Goal: Information Seeking & Learning: Learn about a topic

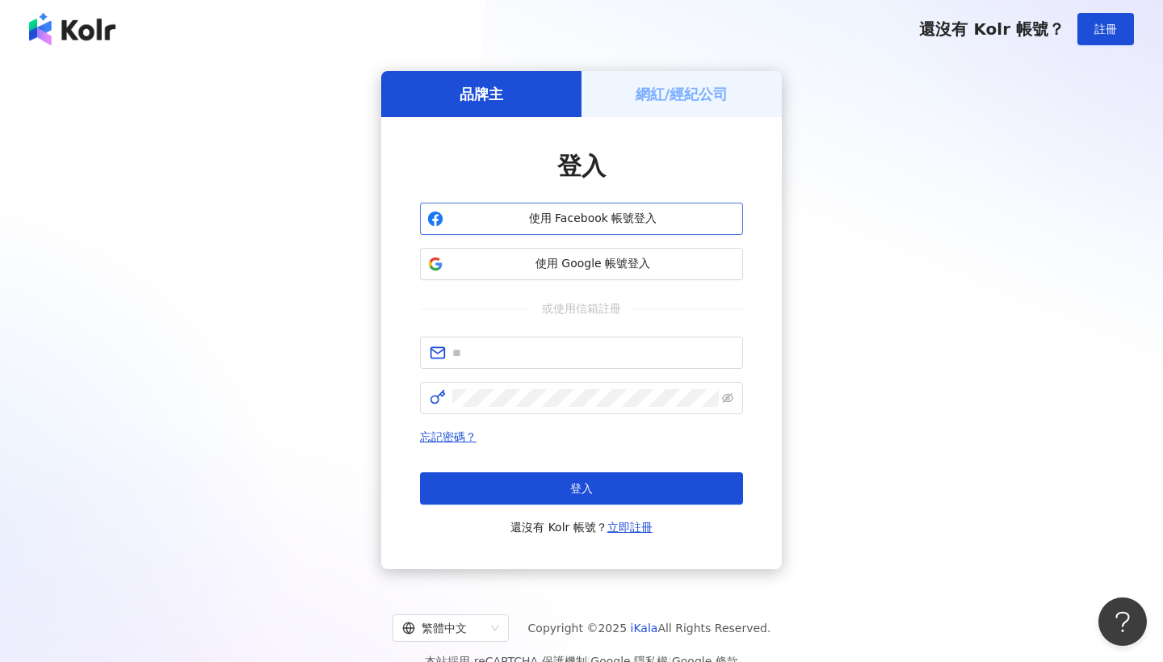
click at [565, 218] on span "使用 Facebook 帳號登入" at bounding box center [593, 219] width 286 height 16
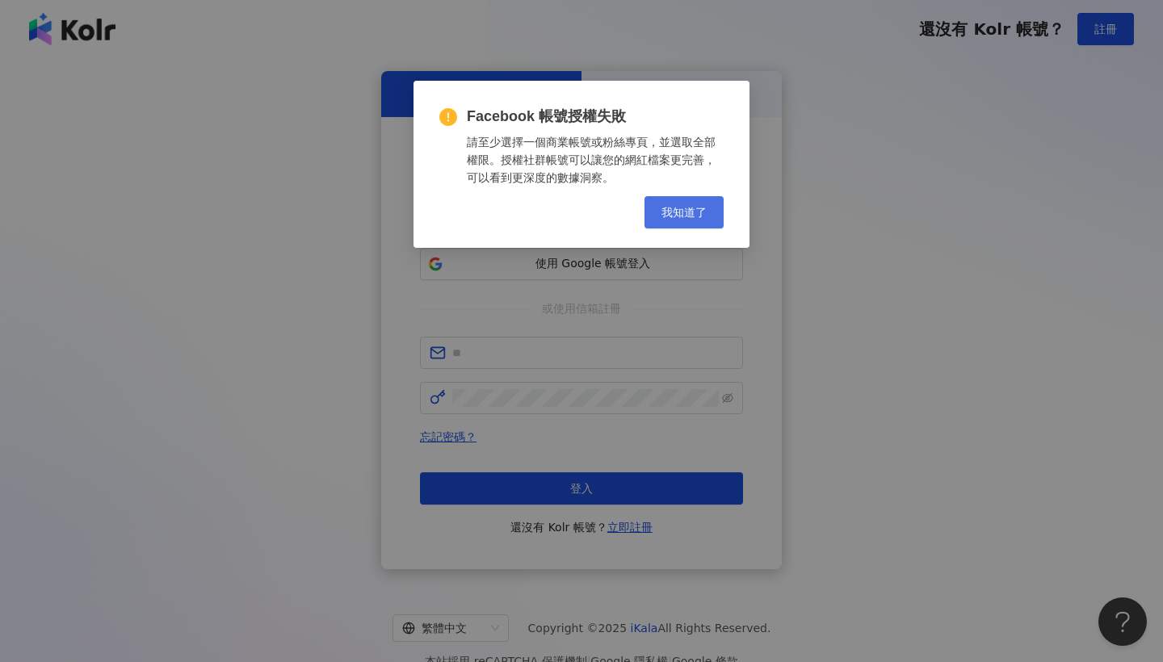
click at [673, 224] on button "我知道了" at bounding box center [684, 212] width 79 height 32
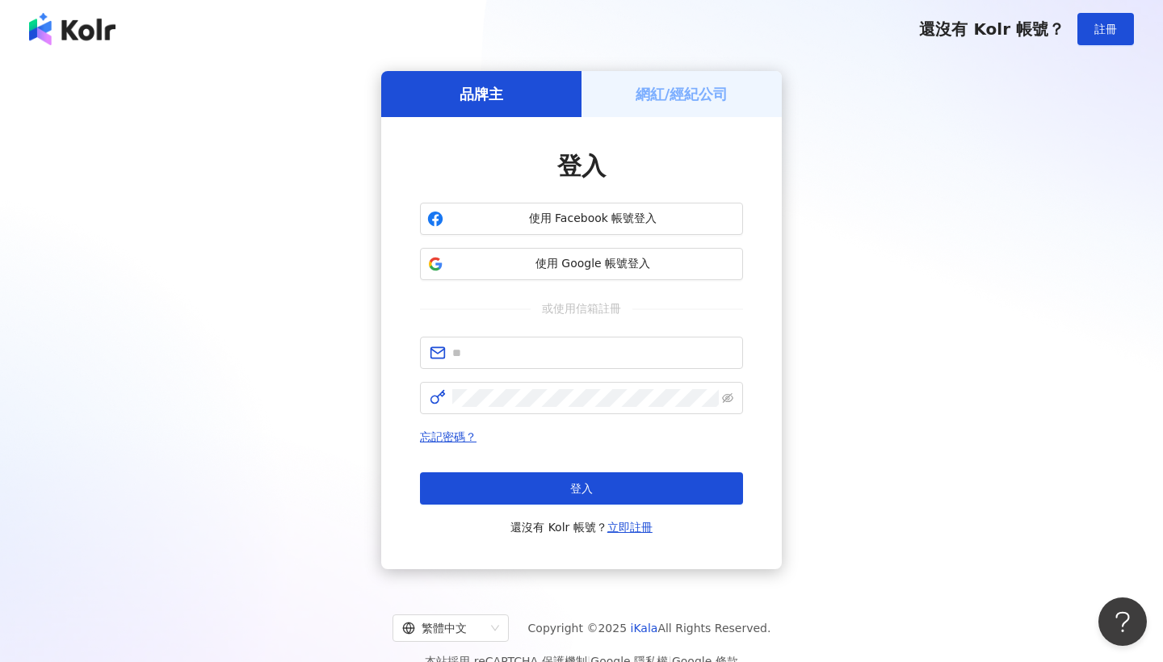
click at [682, 94] on h5 "網紅/經紀公司" at bounding box center [682, 94] width 93 height 20
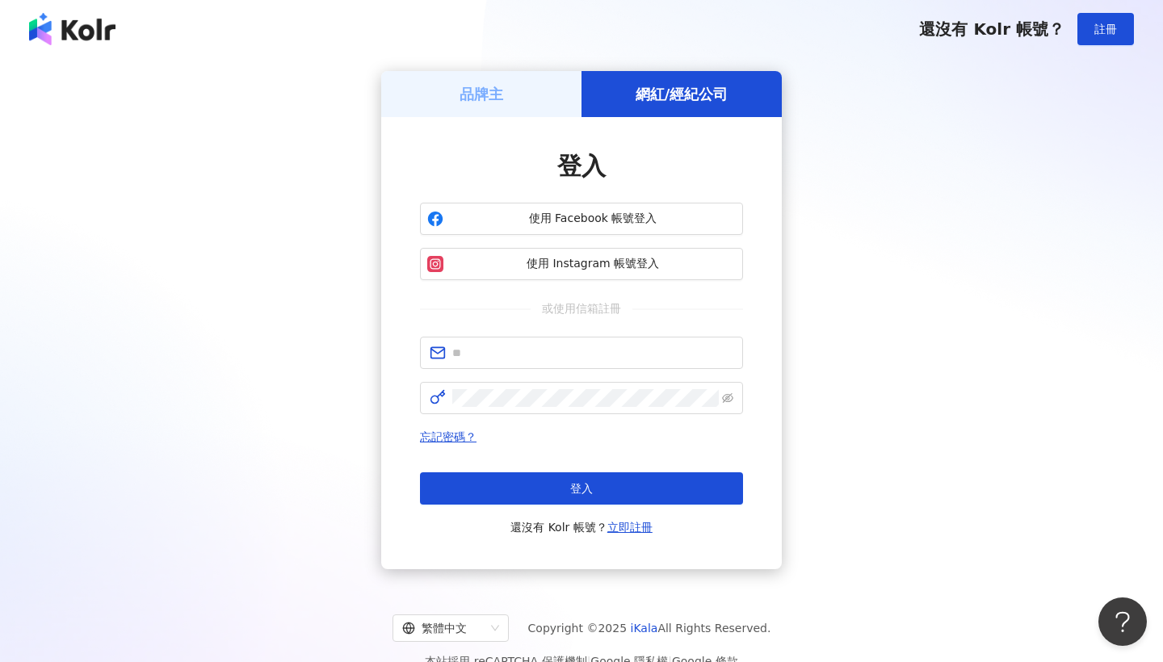
click at [488, 103] on h5 "品牌主" at bounding box center [482, 94] width 44 height 20
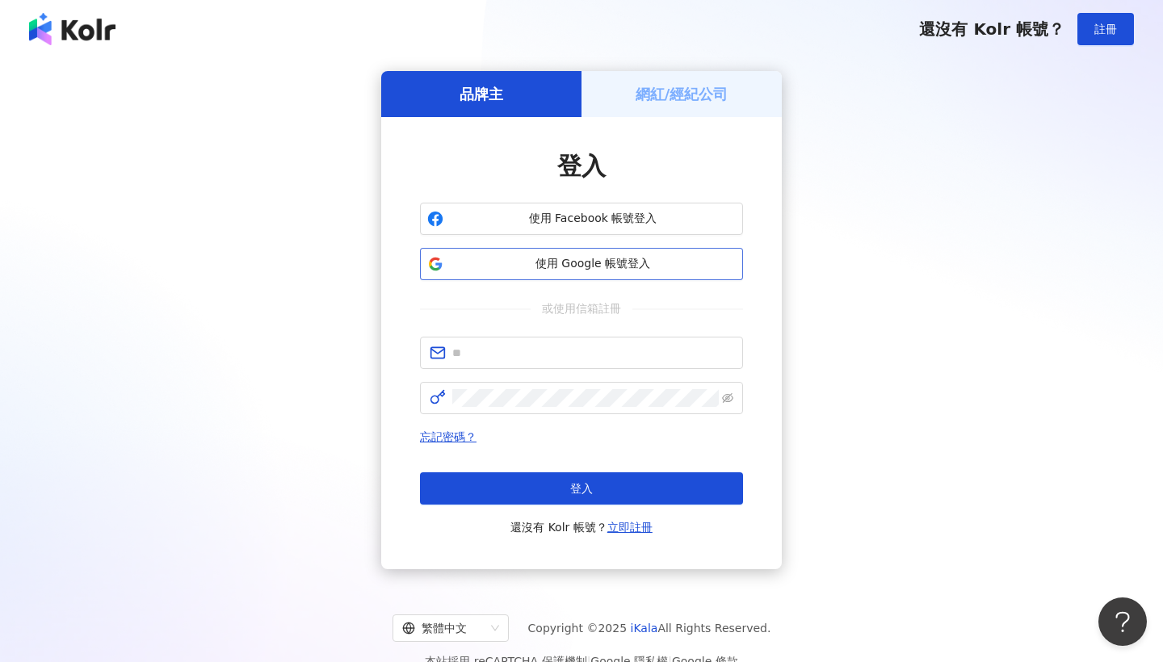
click at [613, 266] on span "使用 Google 帳號登入" at bounding box center [593, 264] width 286 height 16
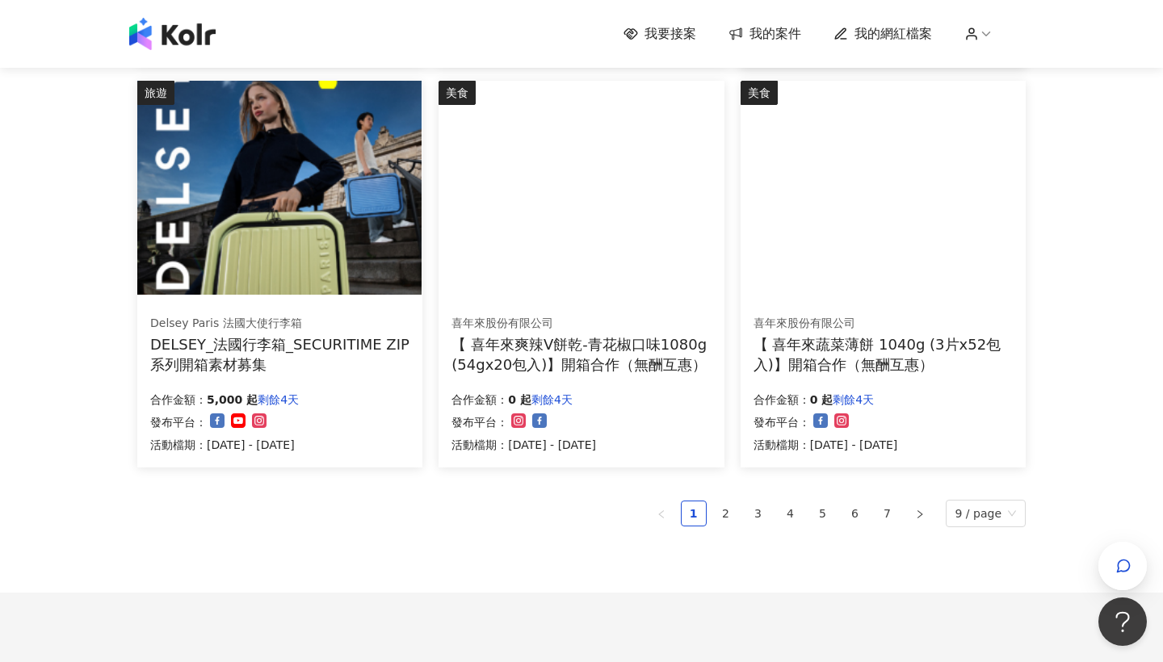
scroll to position [979, 0]
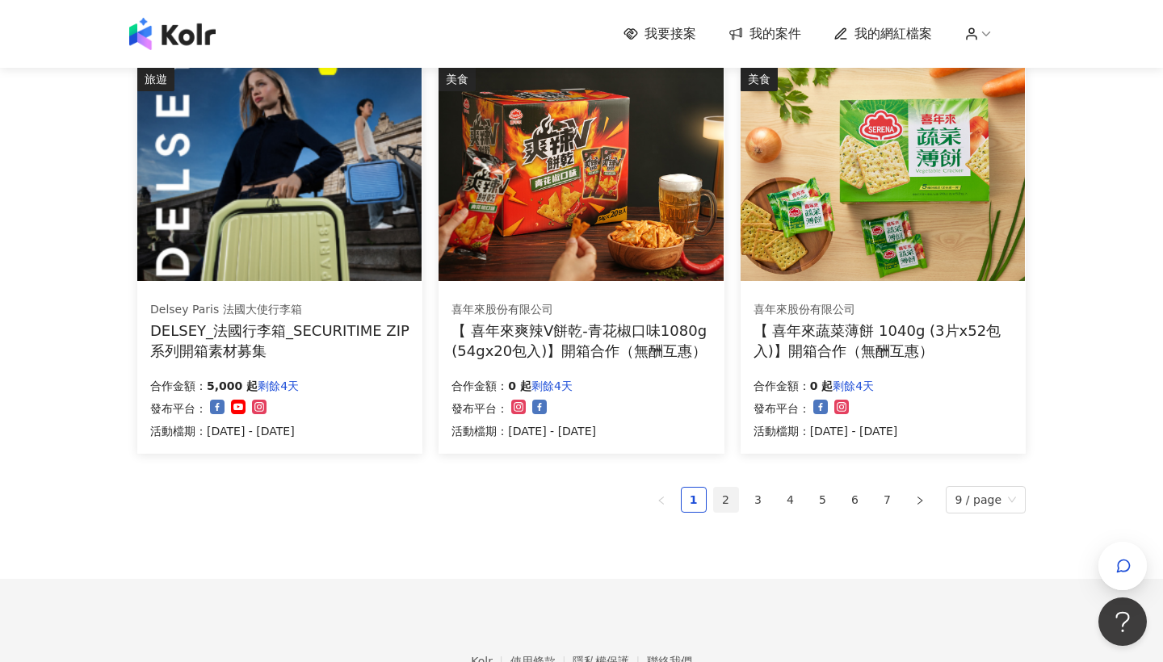
click at [731, 499] on link "2" at bounding box center [726, 500] width 24 height 24
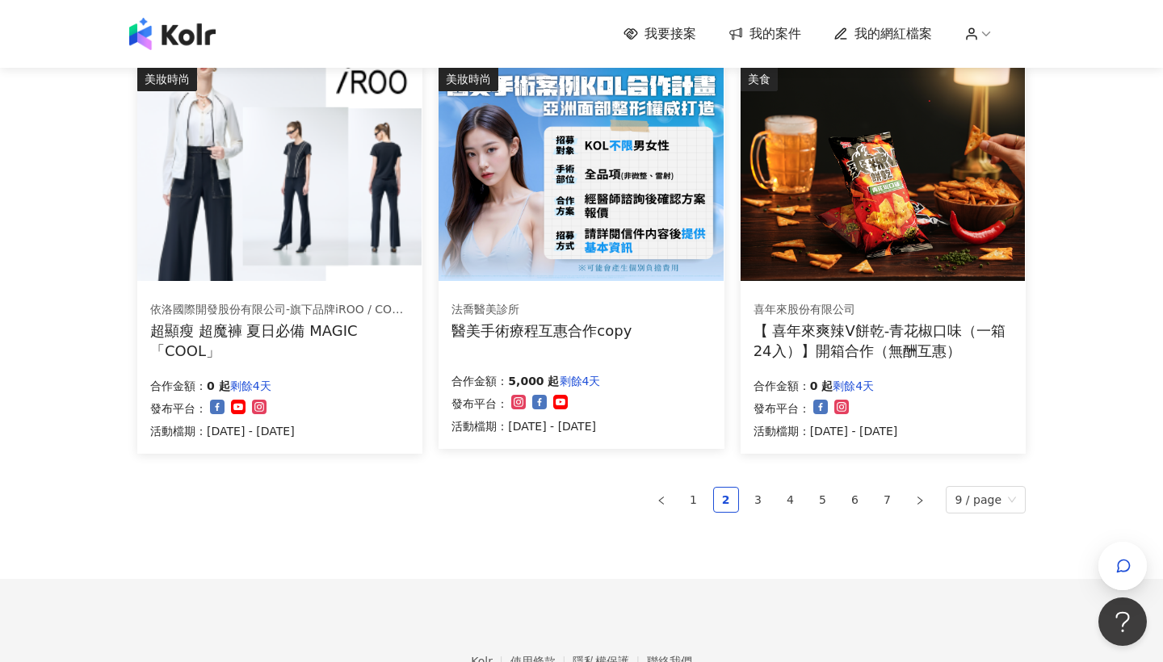
click at [606, 211] on img at bounding box center [581, 174] width 284 height 214
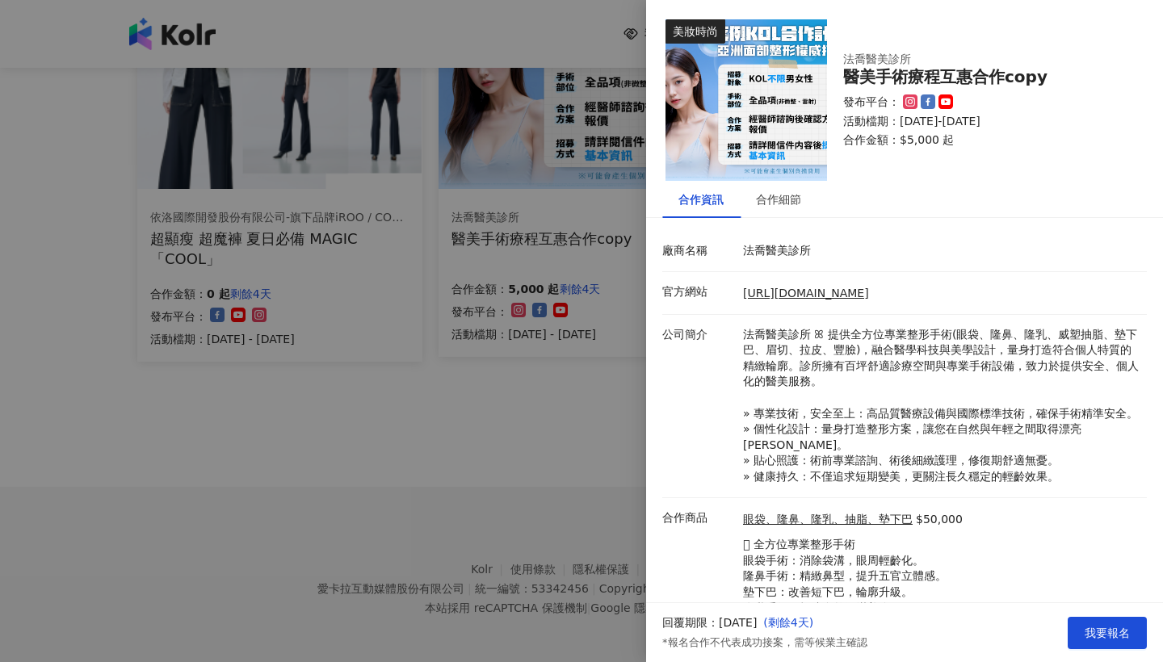
scroll to position [1070, 0]
click at [463, 427] on div at bounding box center [581, 331] width 1163 height 662
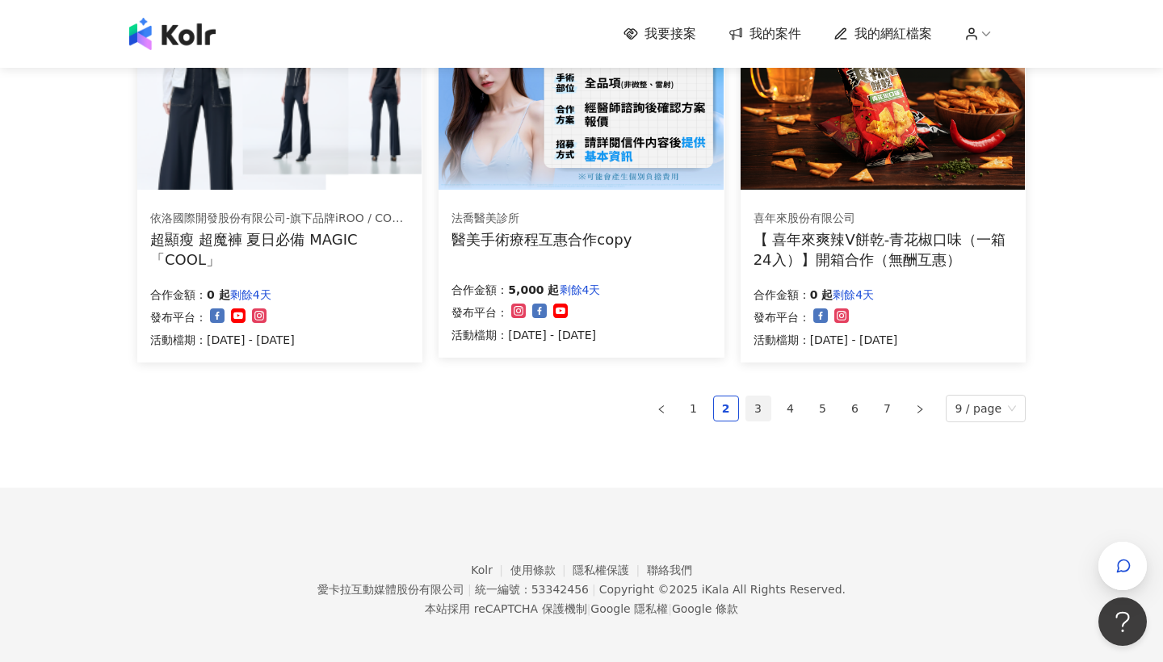
click at [767, 405] on link "3" at bounding box center [758, 409] width 24 height 24
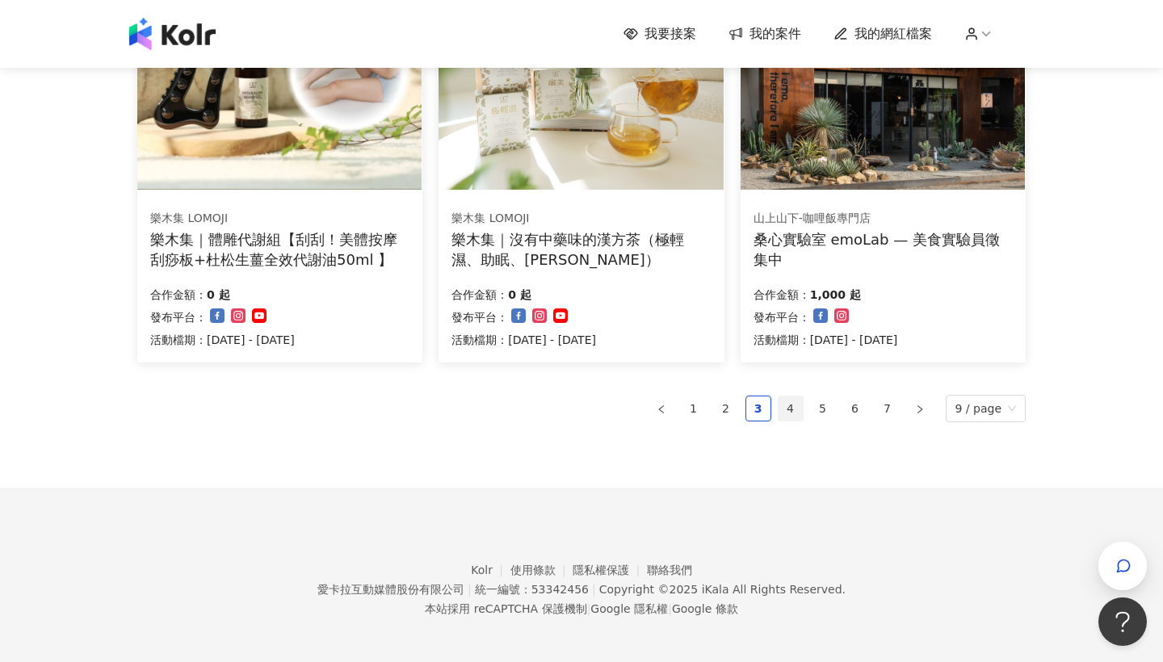
click at [791, 397] on link "4" at bounding box center [791, 409] width 24 height 24
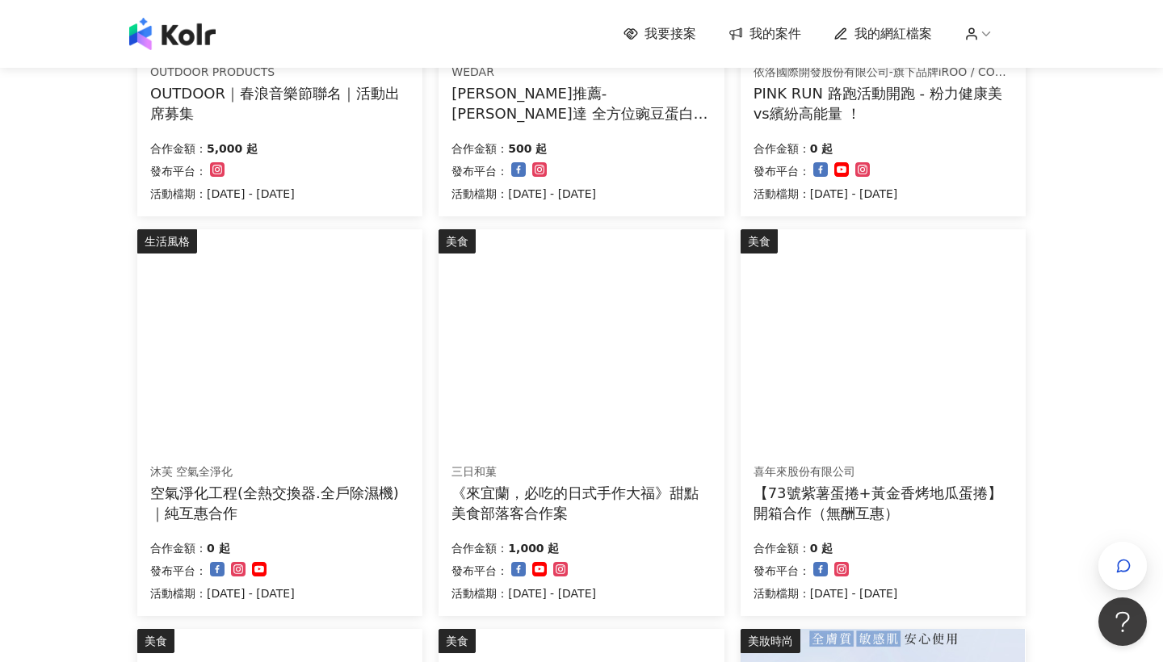
scroll to position [417, 0]
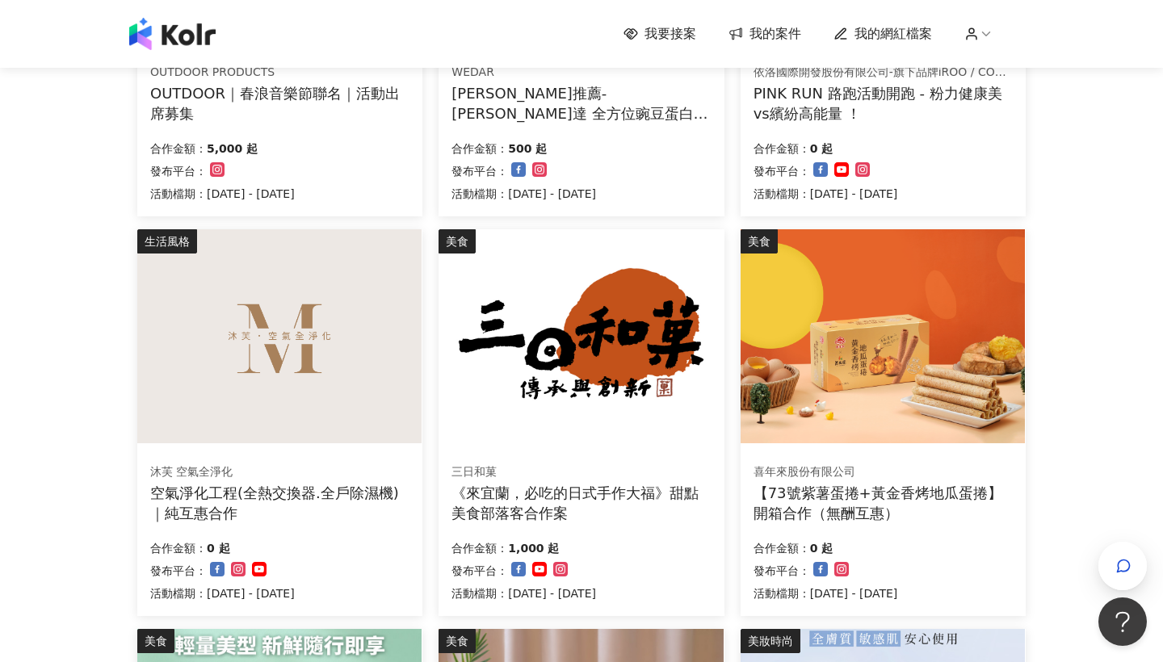
click at [347, 414] on img at bounding box center [279, 336] width 284 height 214
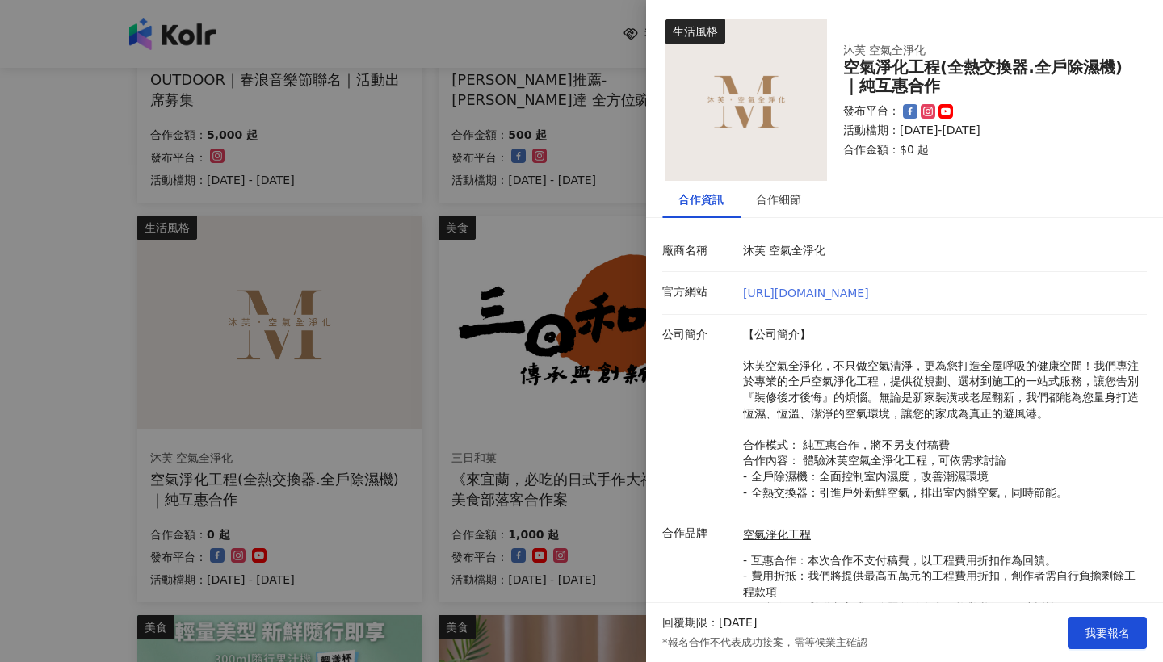
scroll to position [0, 0]
click at [34, 457] on div at bounding box center [581, 331] width 1163 height 662
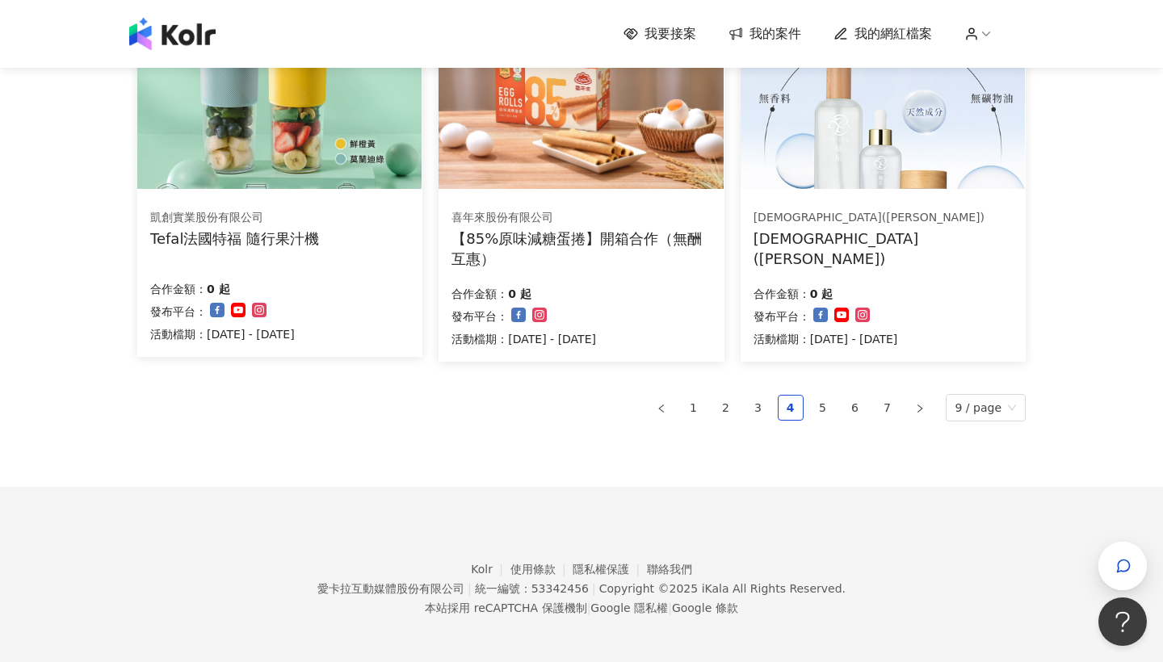
scroll to position [1070, 0]
click at [825, 410] on link "5" at bounding box center [823, 409] width 24 height 24
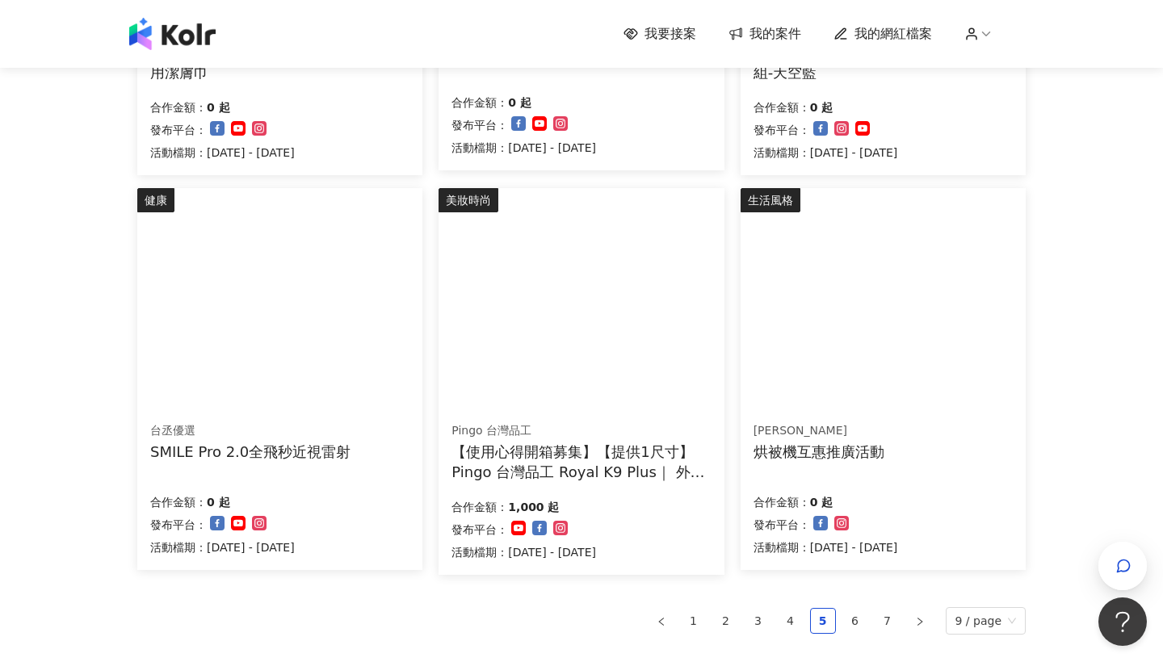
scroll to position [862, 0]
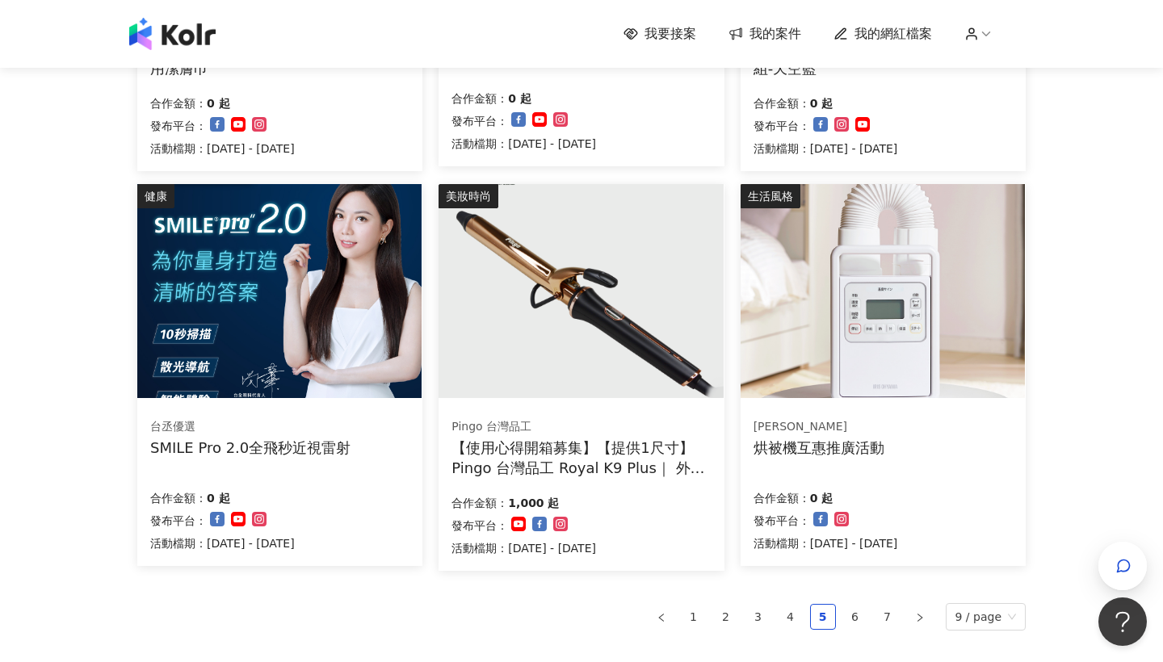
click at [275, 320] on img at bounding box center [279, 291] width 284 height 214
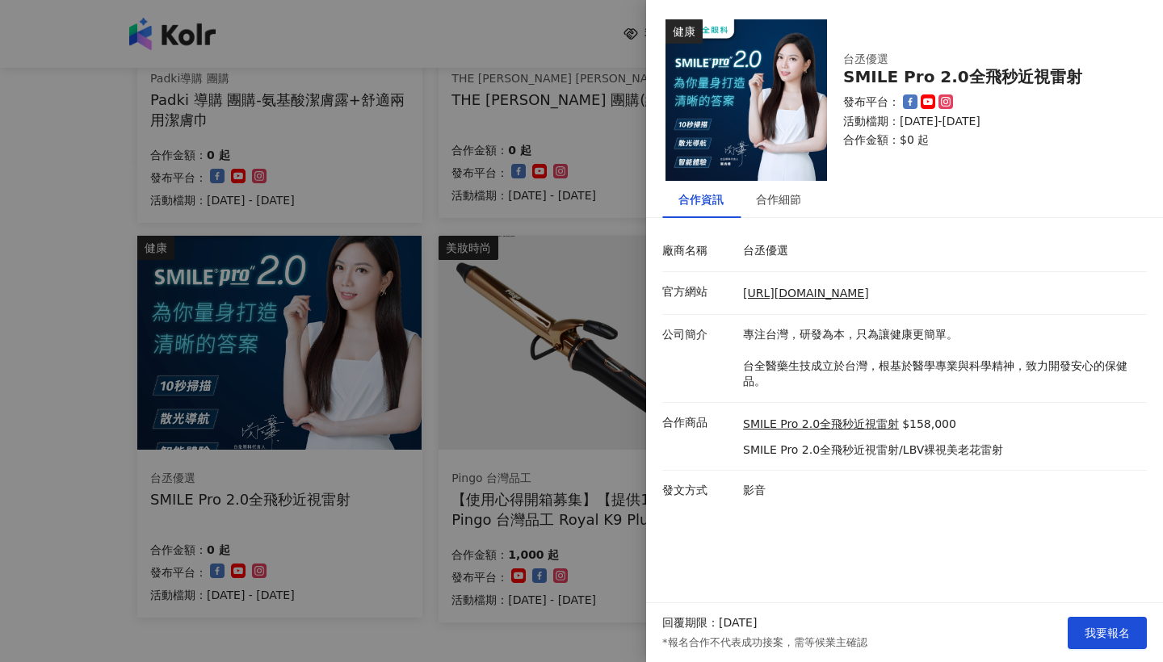
scroll to position [806, 0]
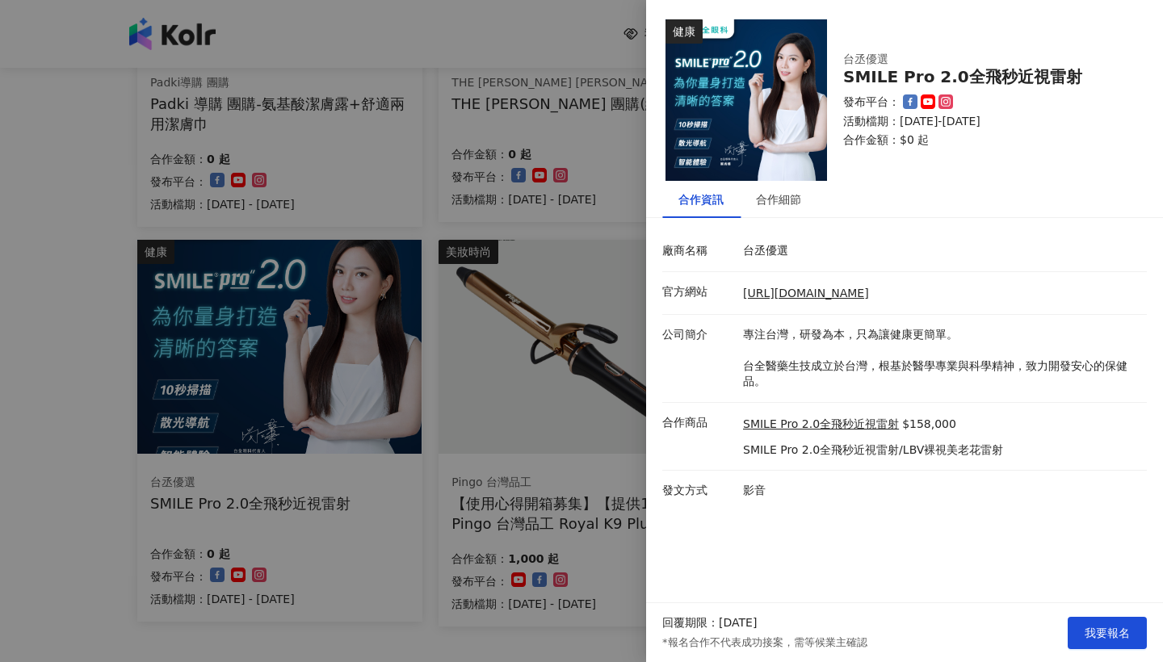
click at [71, 393] on div at bounding box center [581, 331] width 1163 height 662
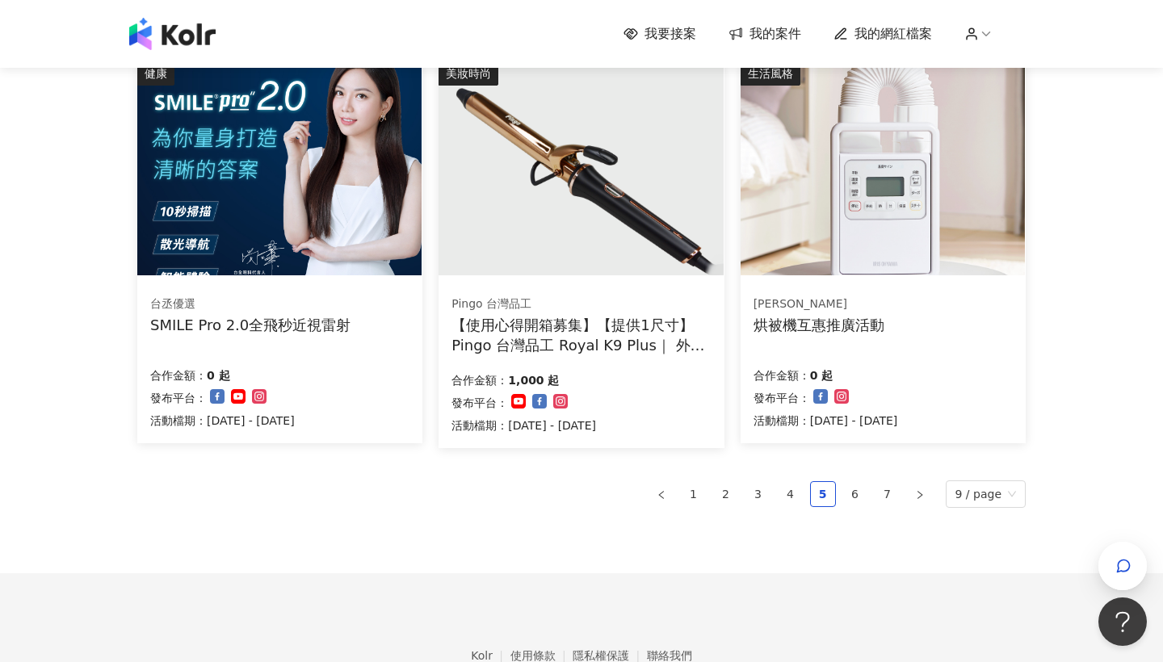
scroll to position [985, 0]
click at [868, 495] on link "6" at bounding box center [855, 494] width 24 height 24
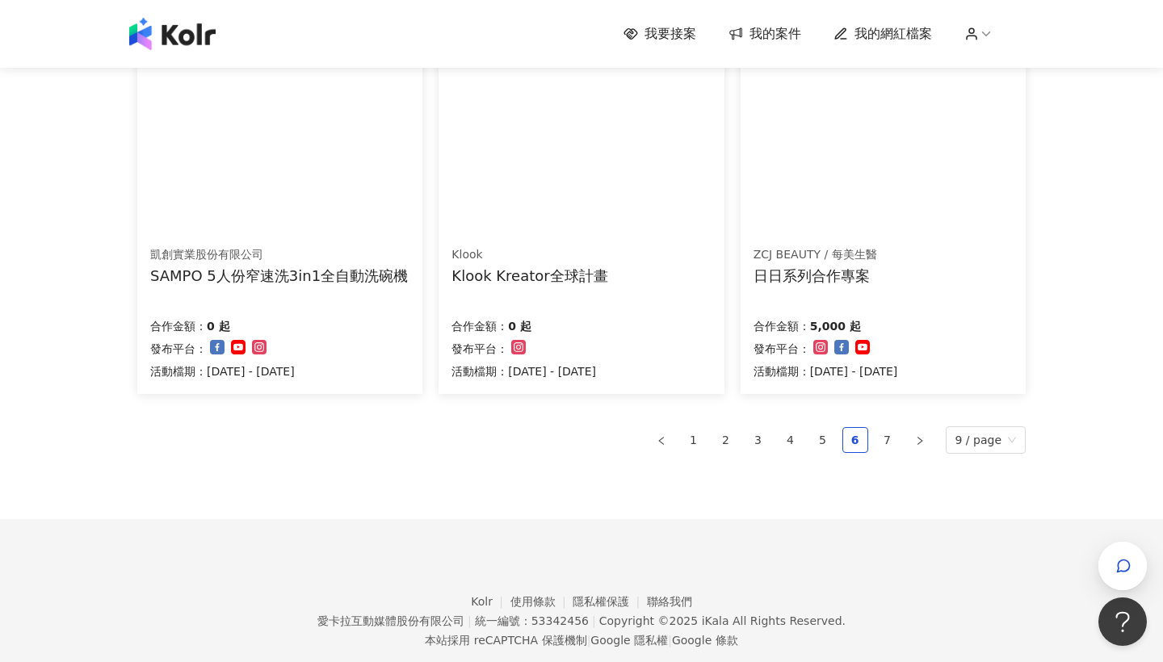
scroll to position [1037, 0]
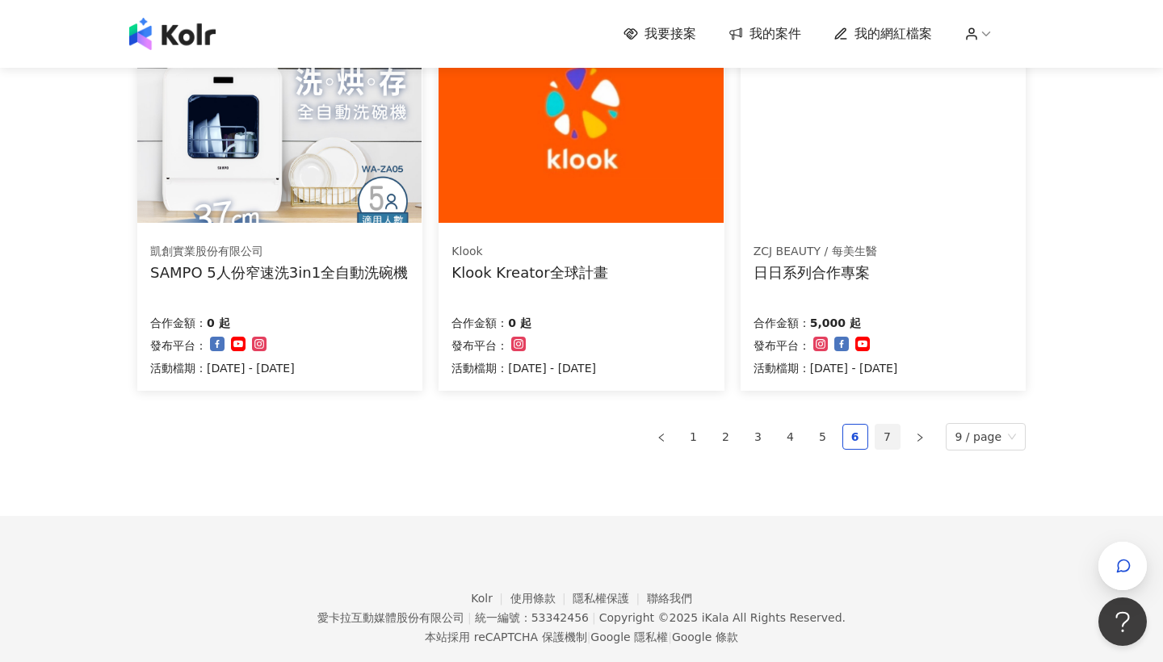
click at [891, 431] on link "7" at bounding box center [888, 437] width 24 height 24
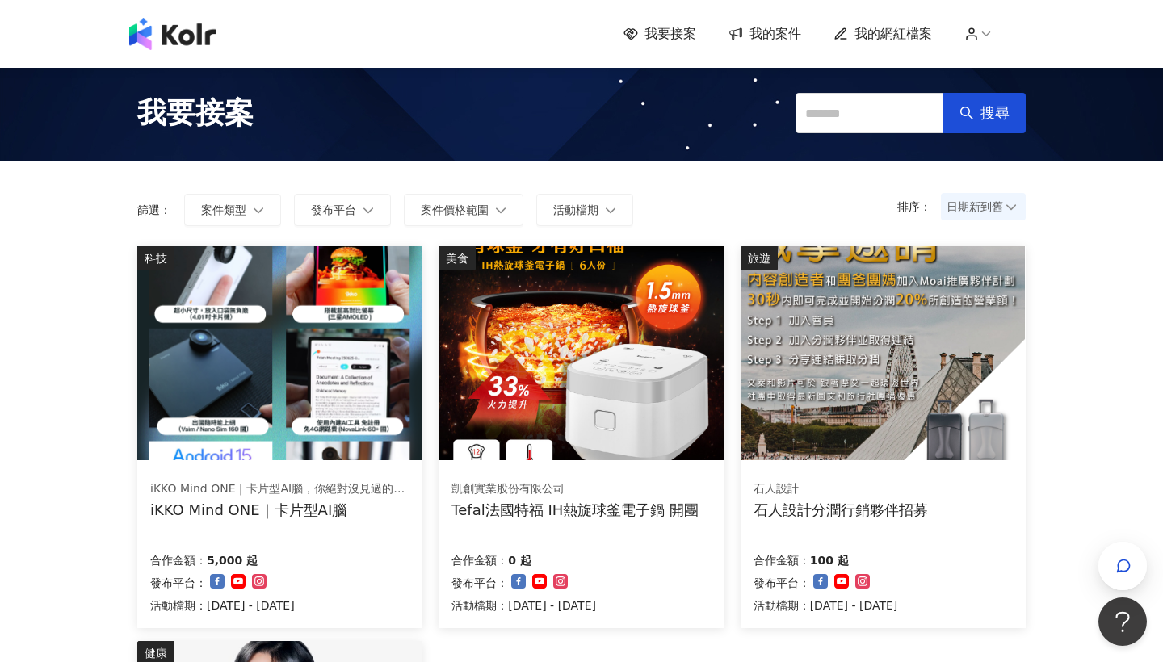
scroll to position [0, 0]
